Goal: Task Accomplishment & Management: Manage account settings

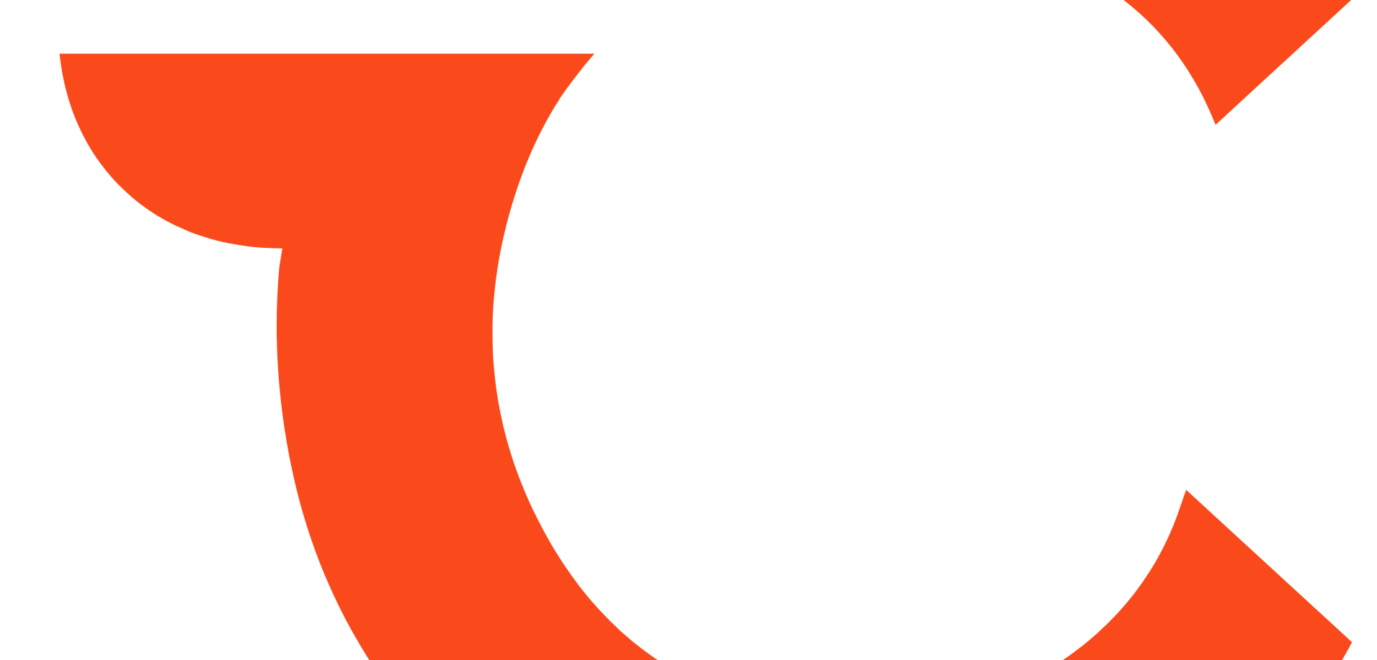
type input "*****"
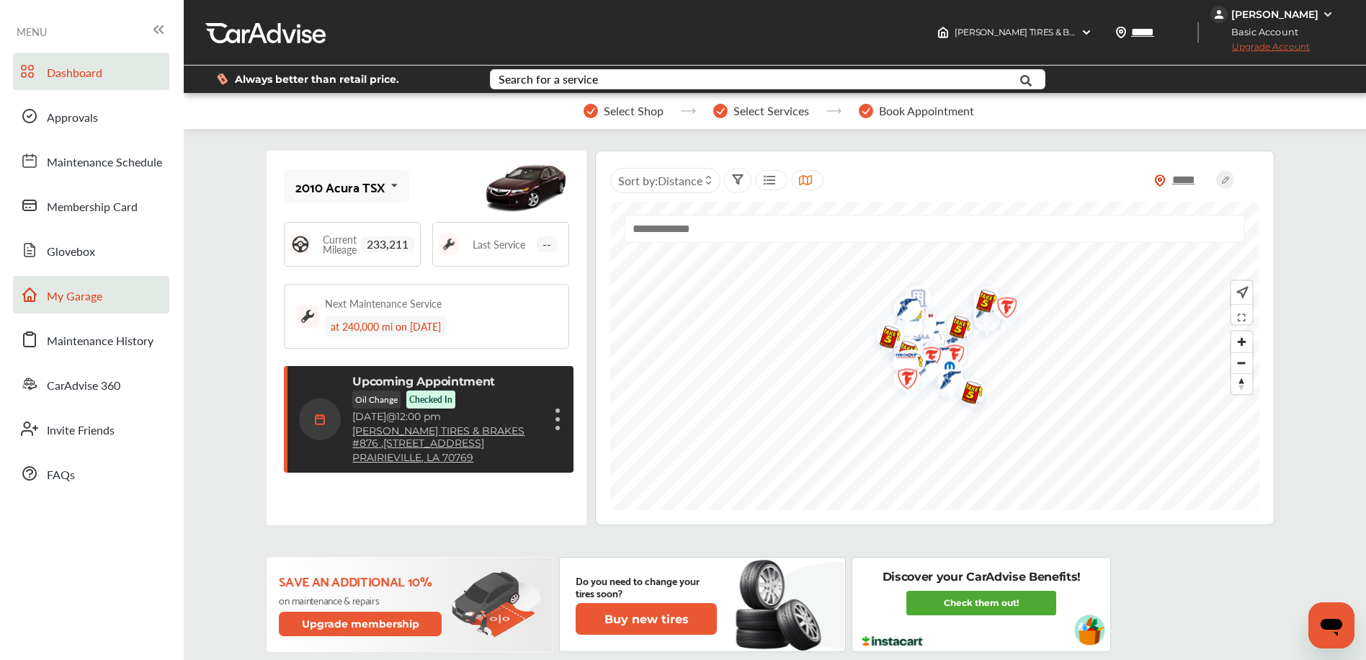
click at [112, 288] on link "My Garage" at bounding box center [91, 294] width 156 height 37
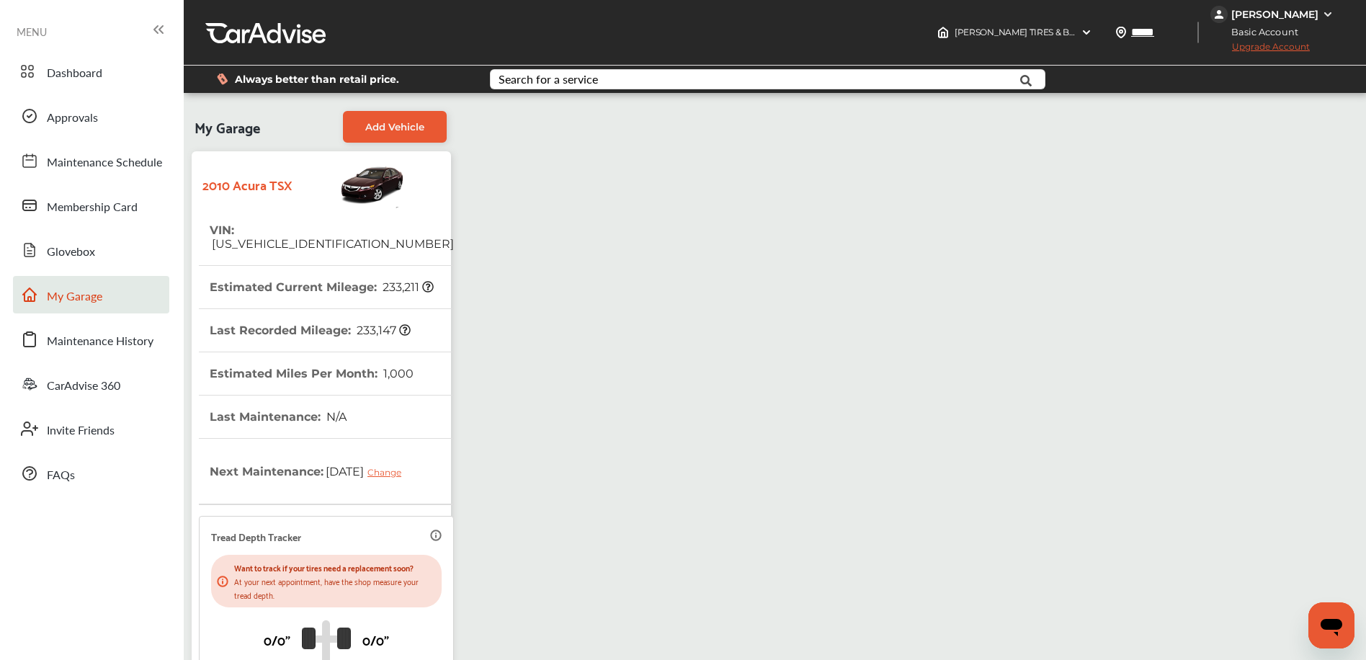
click at [71, 70] on span "Dashboard" at bounding box center [74, 73] width 55 height 19
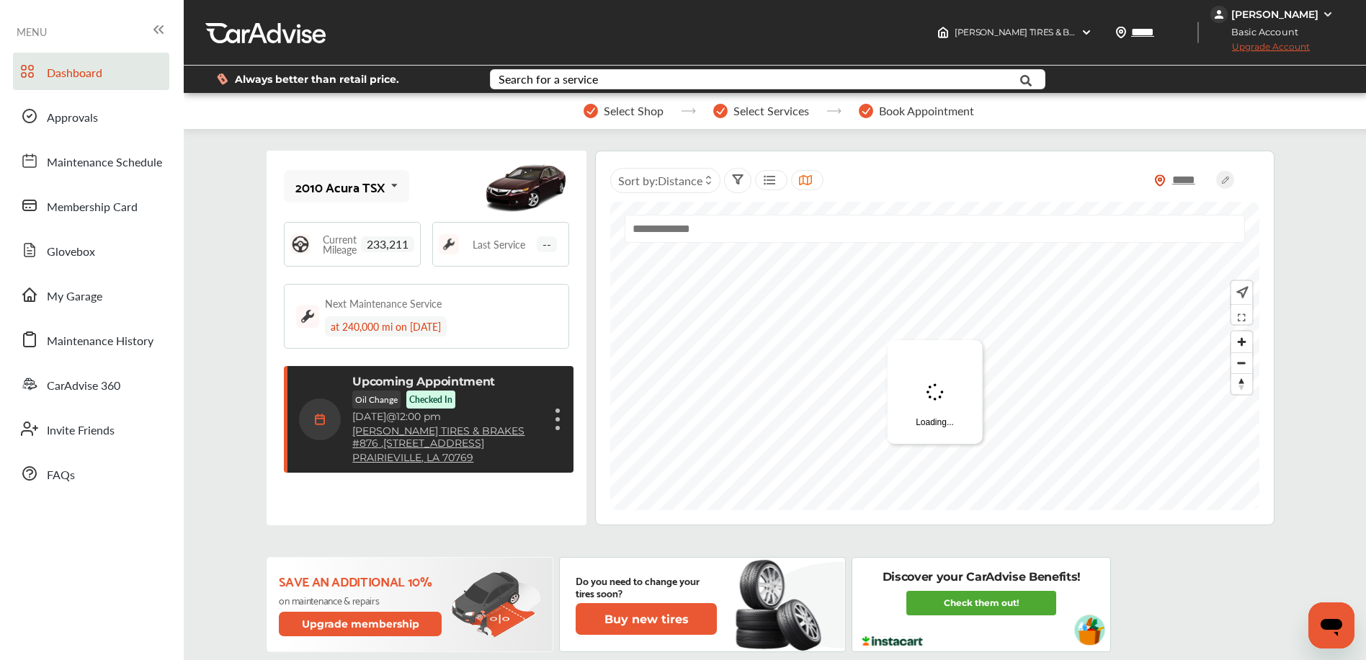
click at [558, 420] on div "Cancel appointment Show details" at bounding box center [557, 419] width 9 height 26
click at [534, 453] on li "Cancel appointment" at bounding box center [485, 453] width 153 height 25
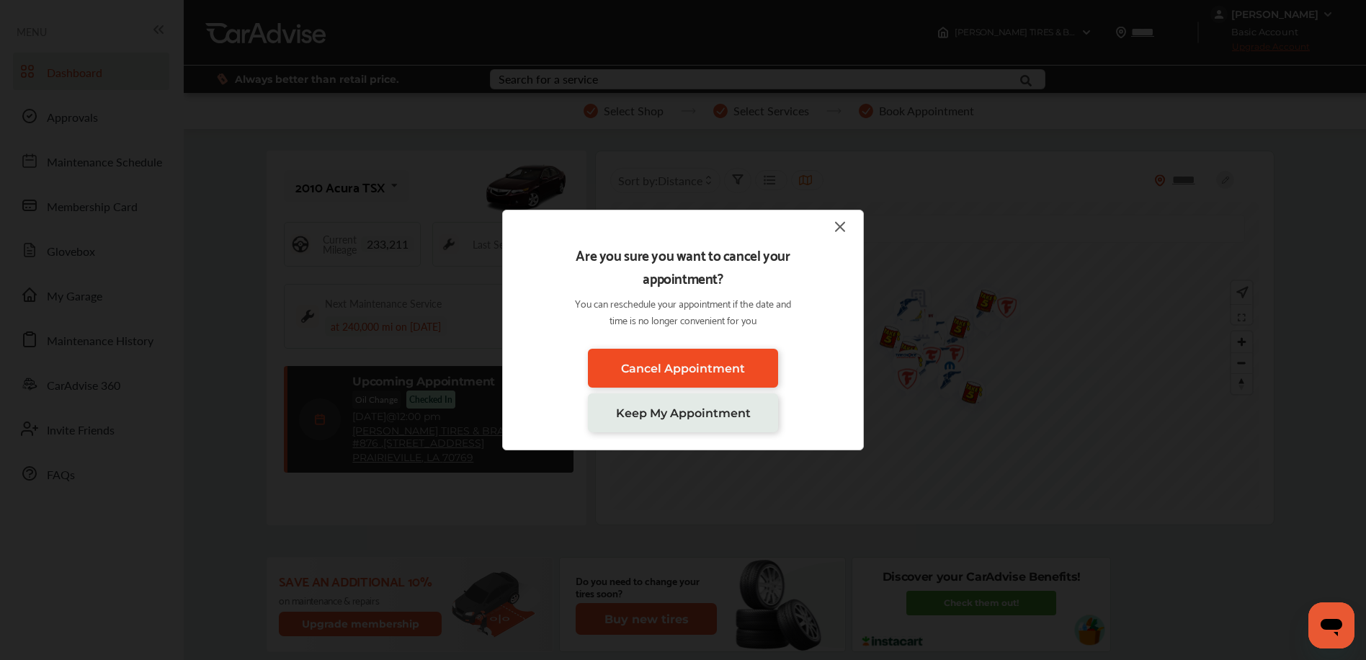
click at [702, 378] on link "Cancel Appointment" at bounding box center [683, 368] width 190 height 39
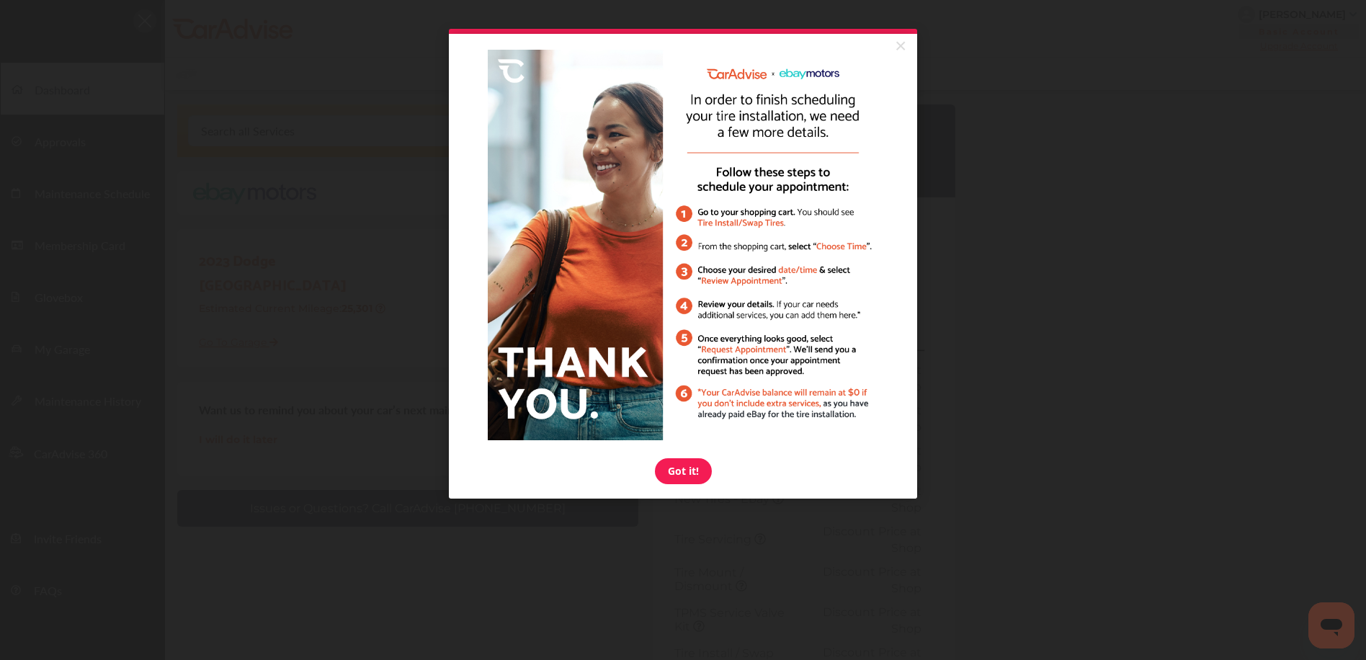
click at [687, 472] on link "Got it!" at bounding box center [683, 471] width 57 height 26
click html "× Got it!"
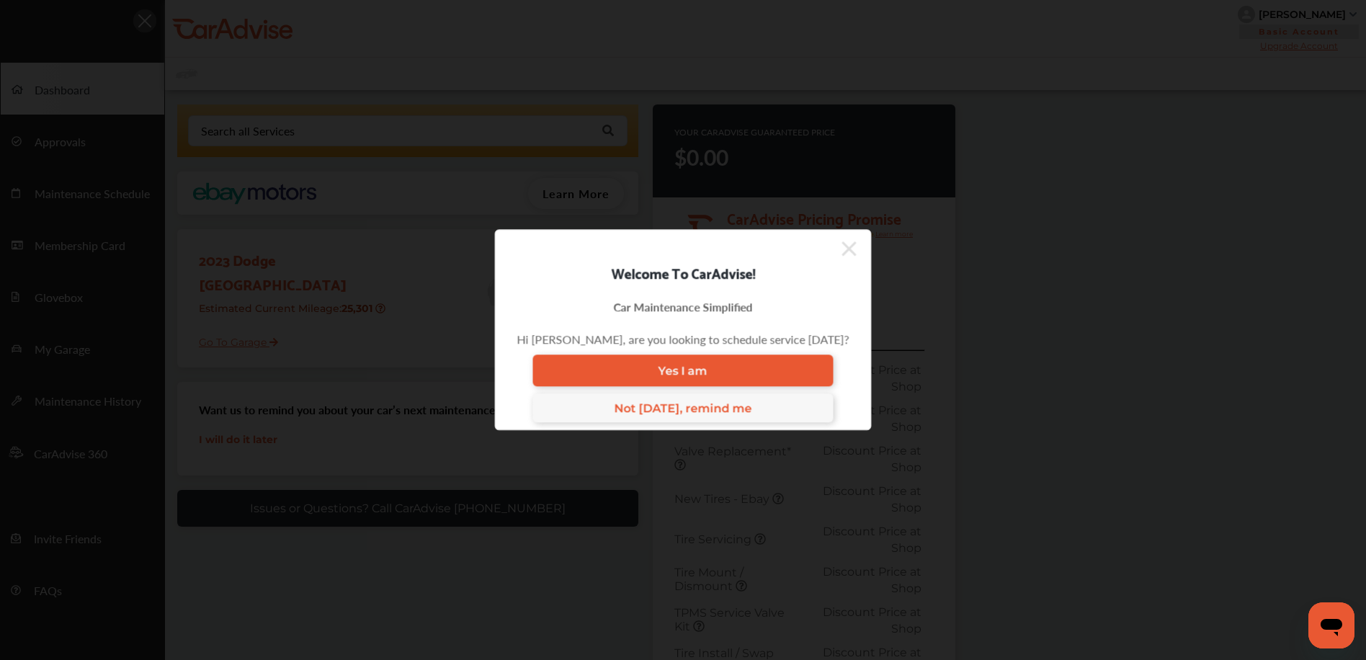
click at [842, 245] on icon at bounding box center [849, 248] width 14 height 23
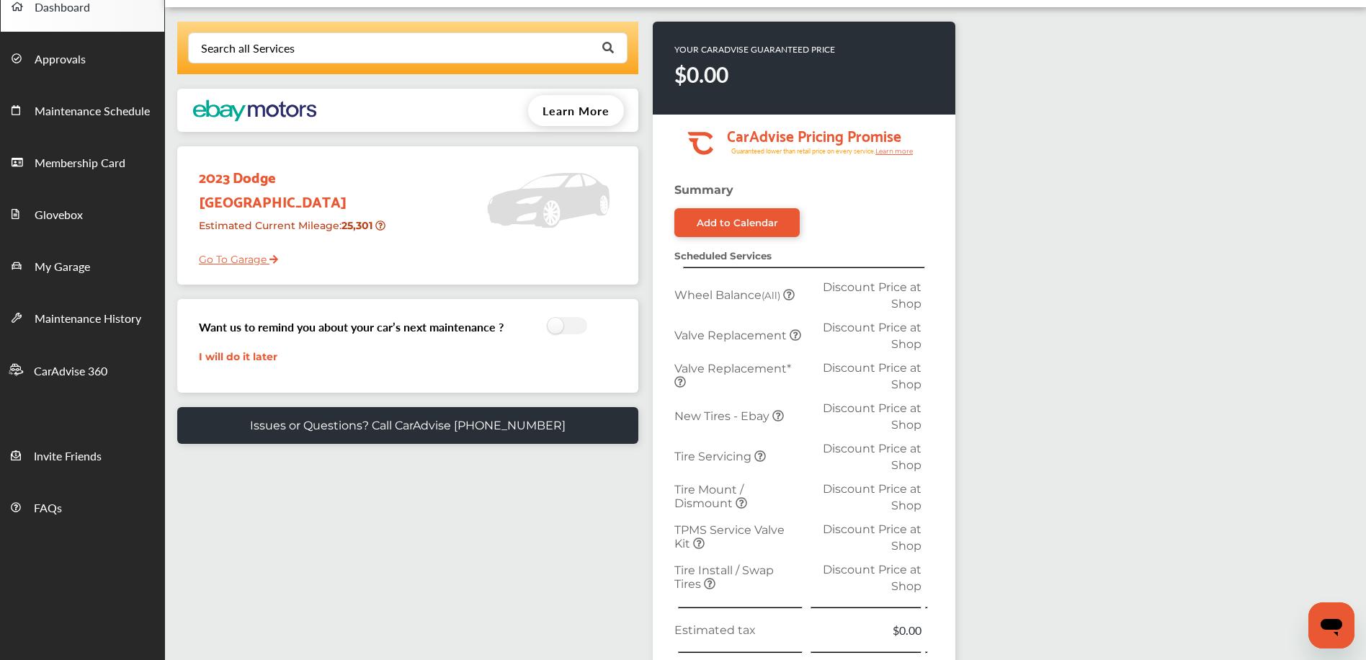
scroll to position [430, 0]
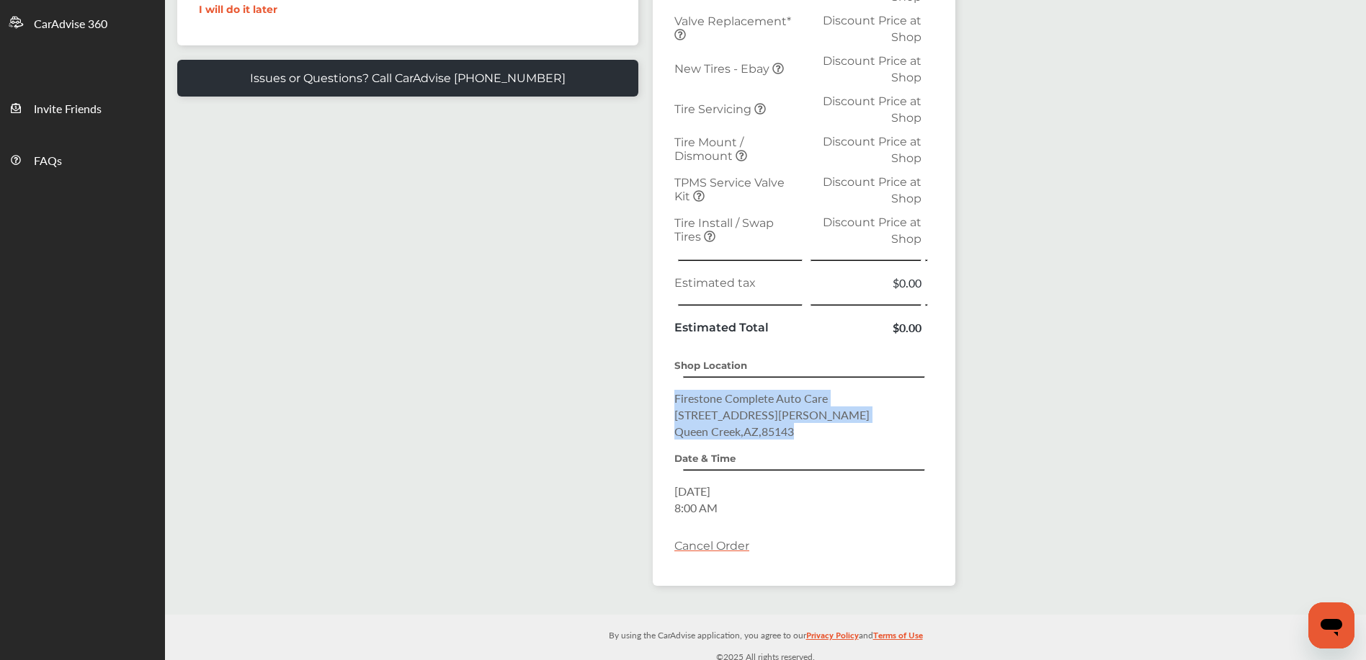
drag, startPoint x: 680, startPoint y: 399, endPoint x: 815, endPoint y: 430, distance: 138.3
click at [815, 429] on p "Firestone Complete Auto Care [STREET_ADDRESS][PERSON_NAME]" at bounding box center [803, 415] width 259 height 50
click at [812, 430] on p "Firestone Complete Auto Care [STREET_ADDRESS][PERSON_NAME]" at bounding box center [803, 415] width 259 height 50
drag, startPoint x: 705, startPoint y: 403, endPoint x: 832, endPoint y: 422, distance: 127.5
click at [833, 422] on p "Firestone Complete Auto Care [STREET_ADDRESS][PERSON_NAME]" at bounding box center [803, 415] width 259 height 50
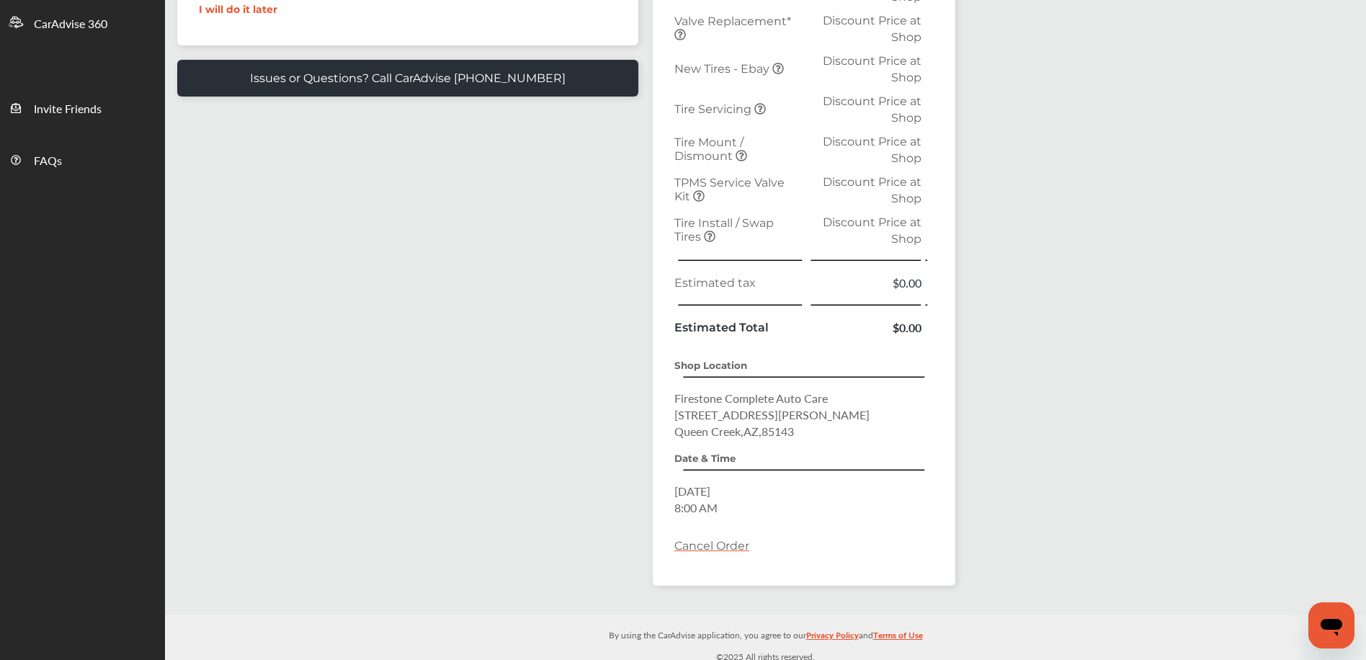
click at [831, 423] on p "Firestone Complete Auto Care [STREET_ADDRESS][PERSON_NAME]" at bounding box center [803, 415] width 259 height 50
drag, startPoint x: 676, startPoint y: 398, endPoint x: 809, endPoint y: 430, distance: 137.0
click at [812, 429] on p "Firestone Complete Auto Care [STREET_ADDRESS][PERSON_NAME]" at bounding box center [803, 415] width 259 height 50
copy p "Firestone Complete Auto Care [STREET_ADDRESS][PERSON_NAME]"
click at [641, 432] on div "Search all Services Looking for something we don’t seem to have? Contact us. .s…" at bounding box center [560, 137] width 790 height 926
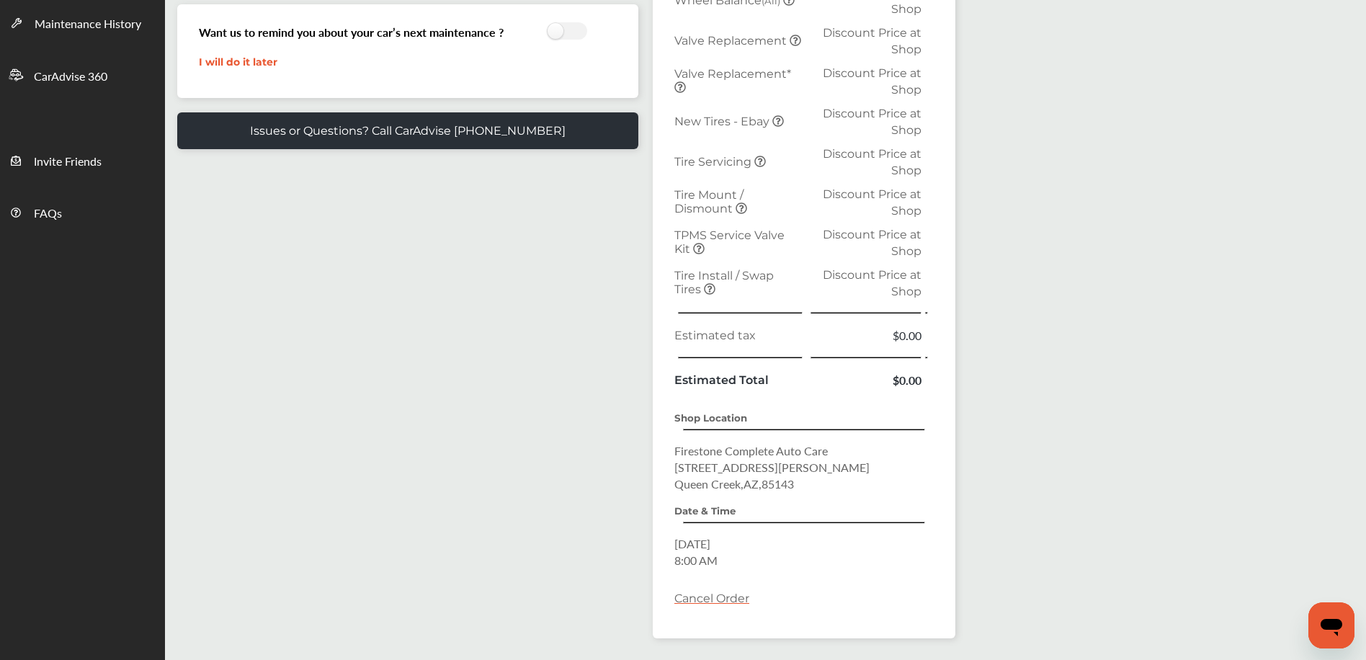
scroll to position [437, 0]
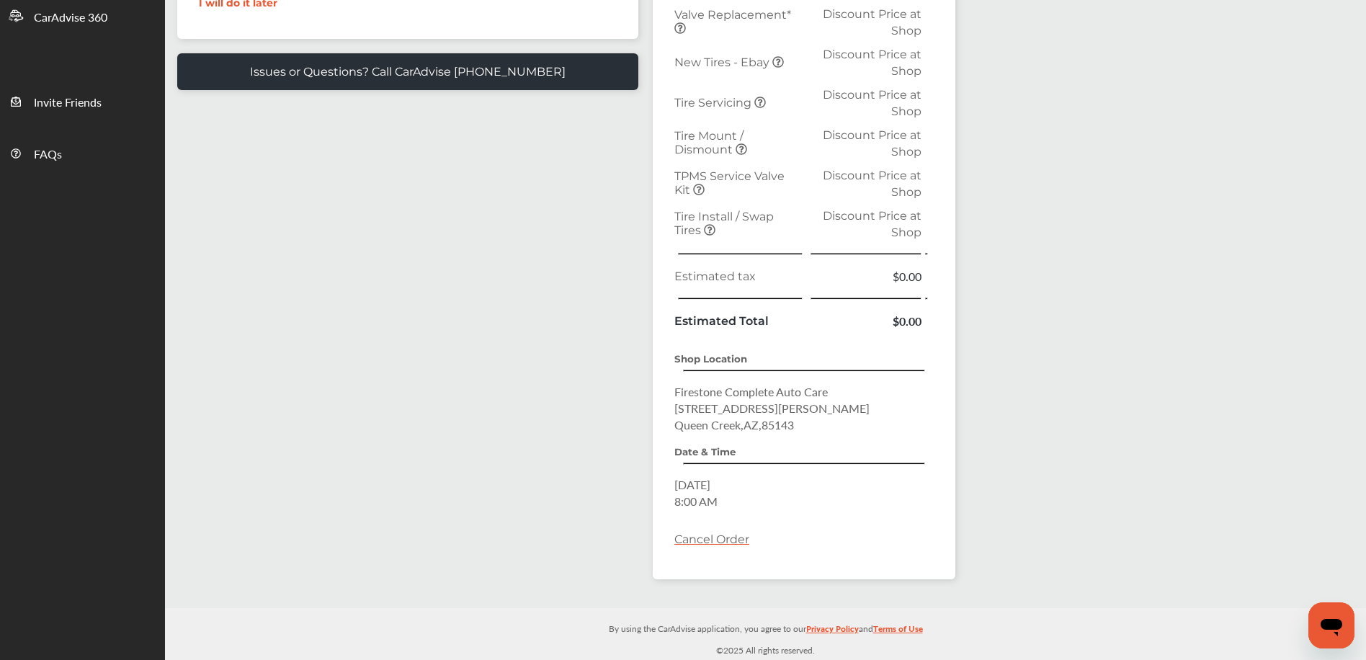
click at [702, 538] on link "Cancel Order" at bounding box center [711, 540] width 75 height 14
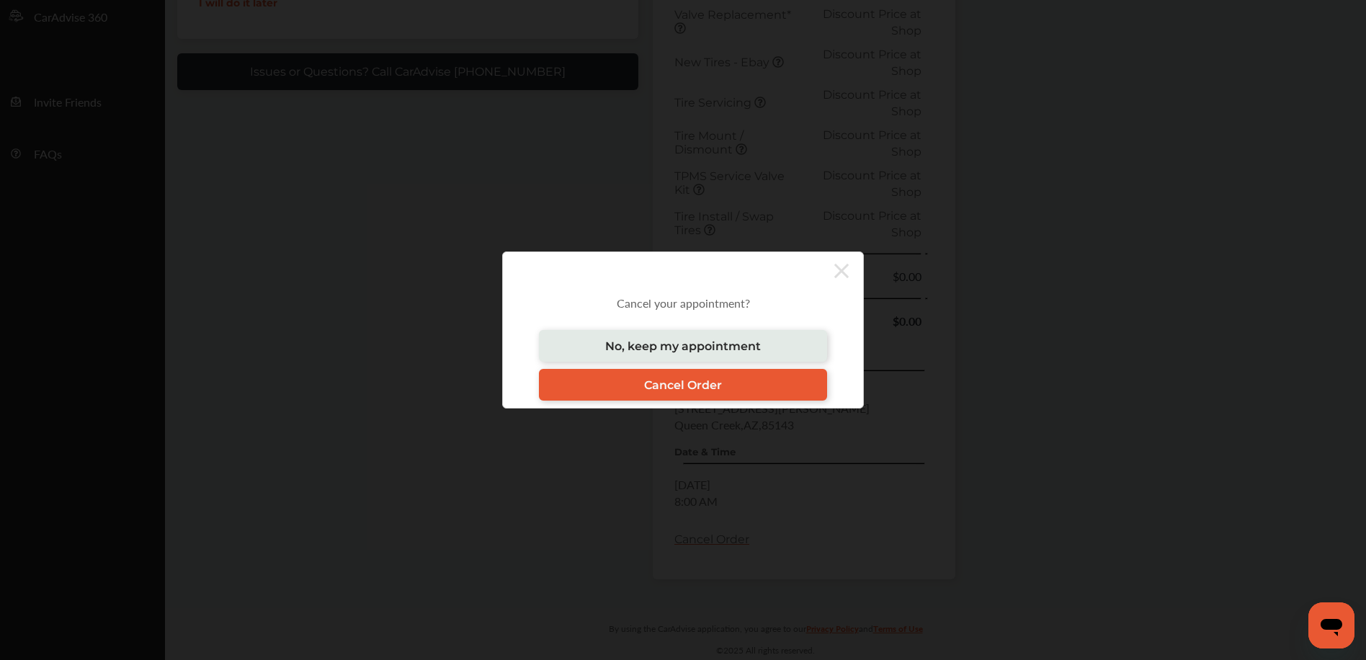
click at [680, 384] on span "Cancel Order" at bounding box center [683, 385] width 78 height 14
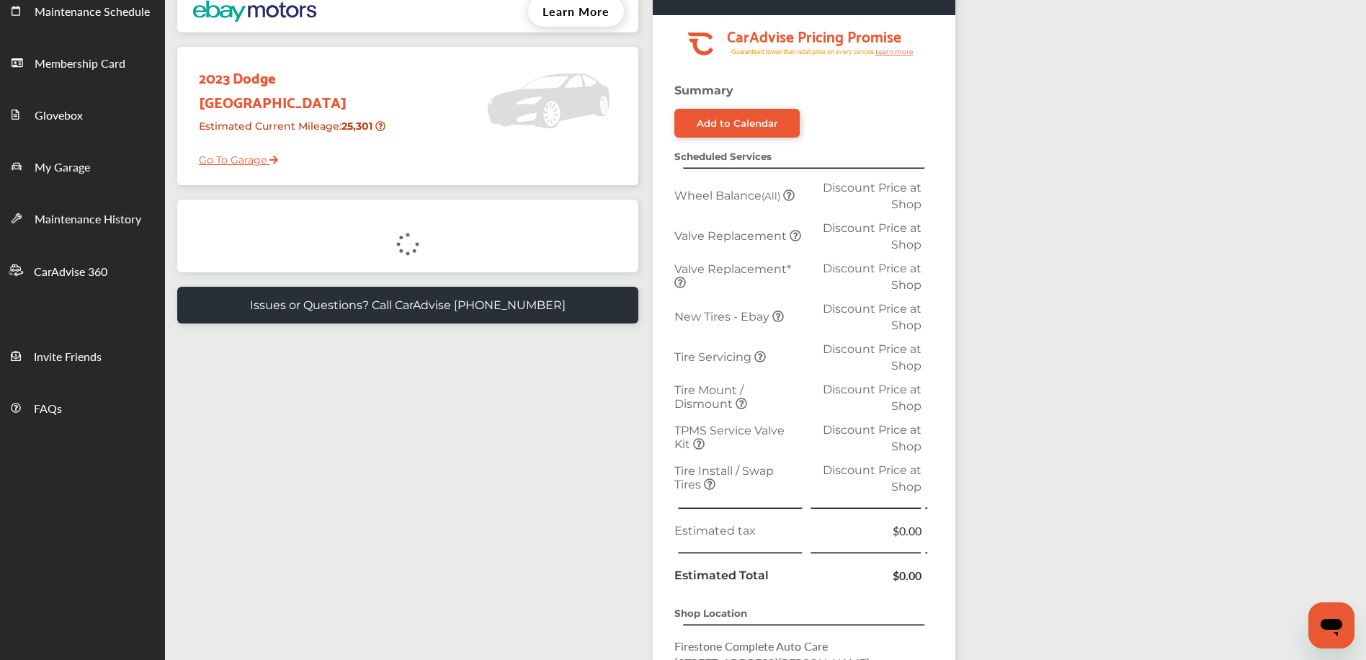
scroll to position [0, 0]
